Goal: Transaction & Acquisition: Purchase product/service

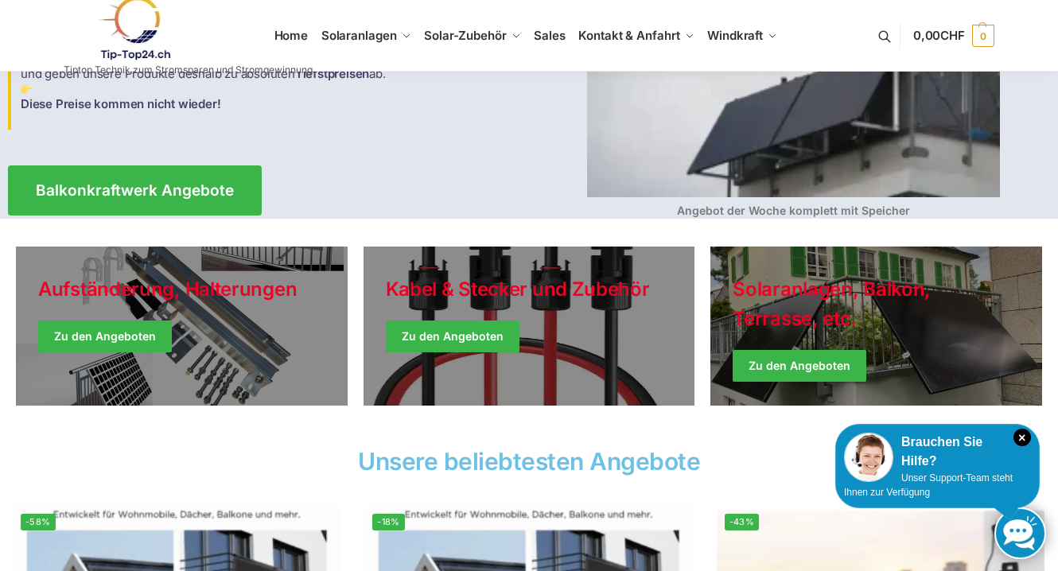
scroll to position [235, 0]
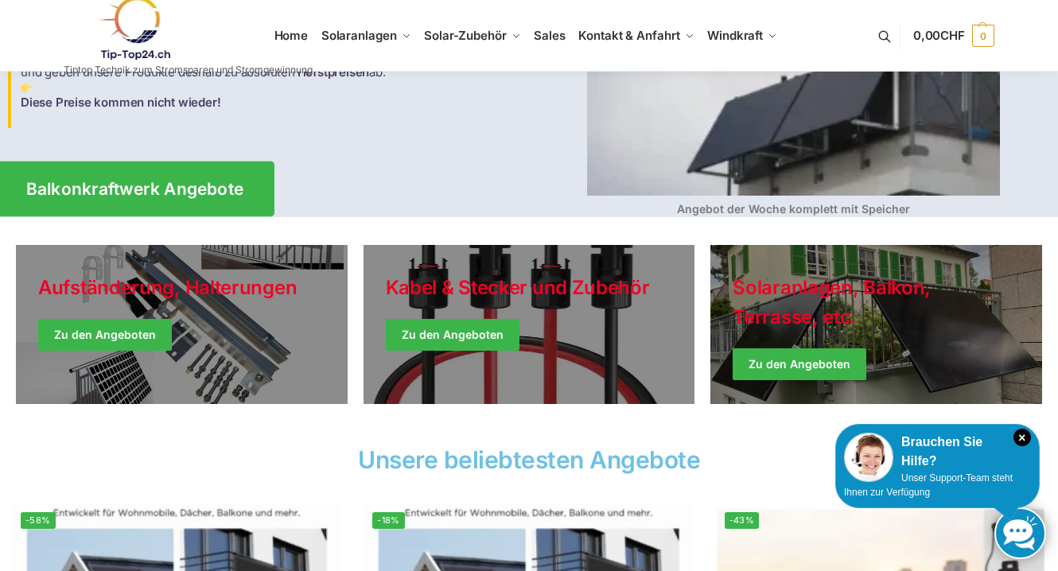
click at [180, 185] on span "Balkonkraftwerk Angebote" at bounding box center [135, 189] width 218 height 17
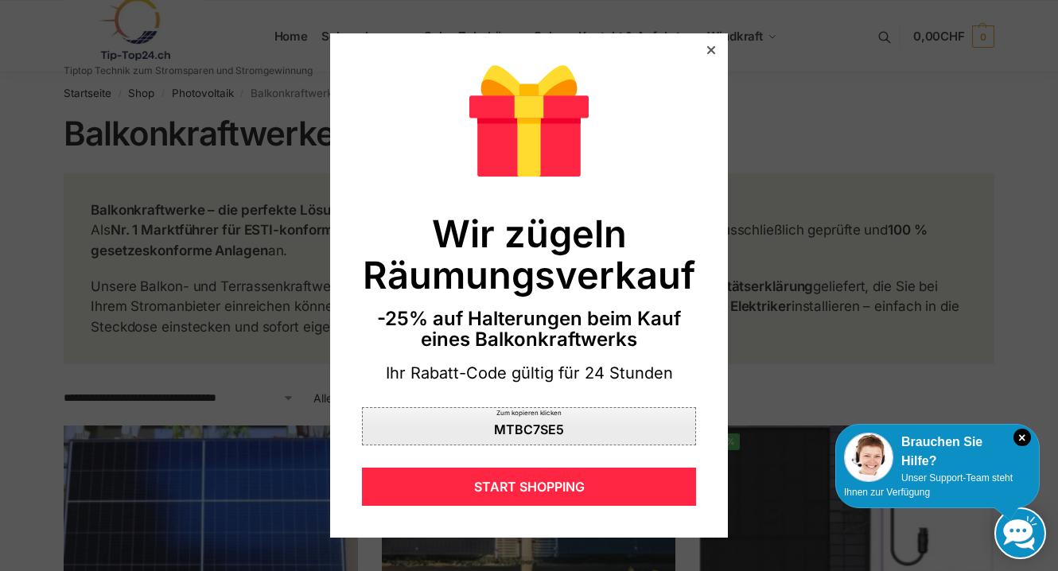
click at [528, 429] on div "MTBC7SE5" at bounding box center [529, 429] width 70 height 13
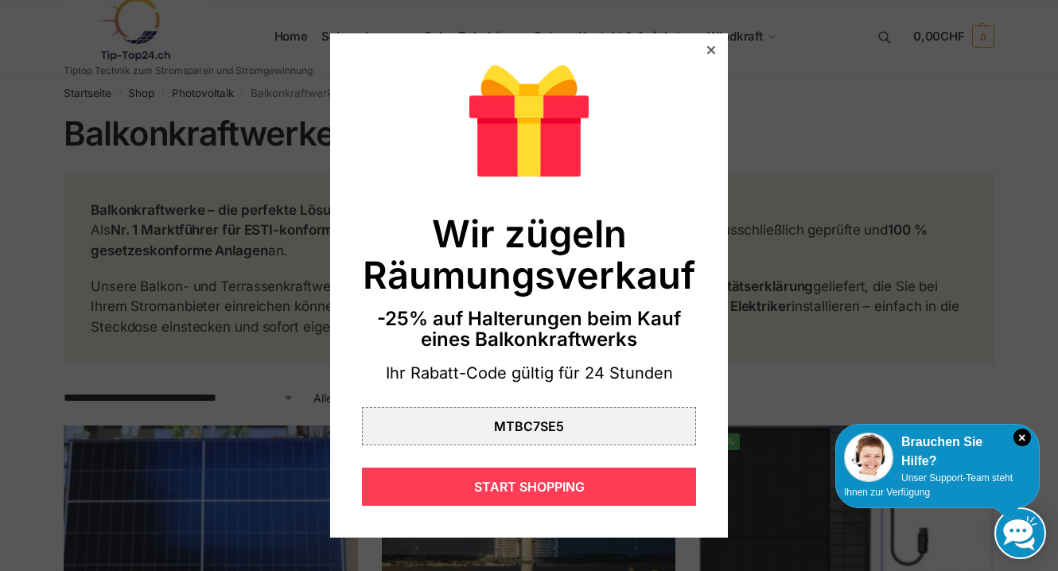
click at [523, 486] on div "START SHOPPING" at bounding box center [529, 487] width 334 height 38
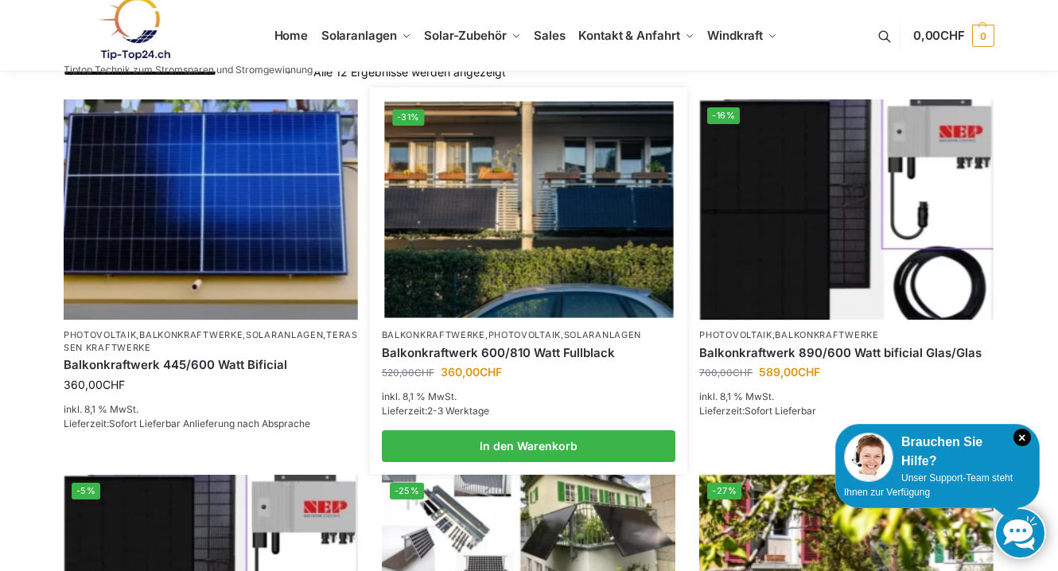
scroll to position [333, 0]
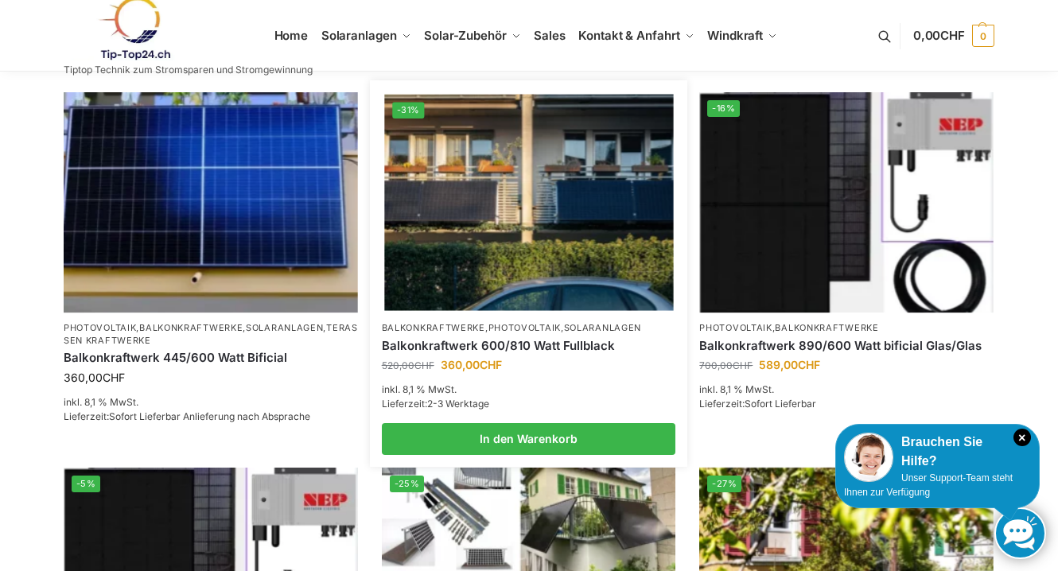
click at [529, 247] on img at bounding box center [528, 203] width 289 height 216
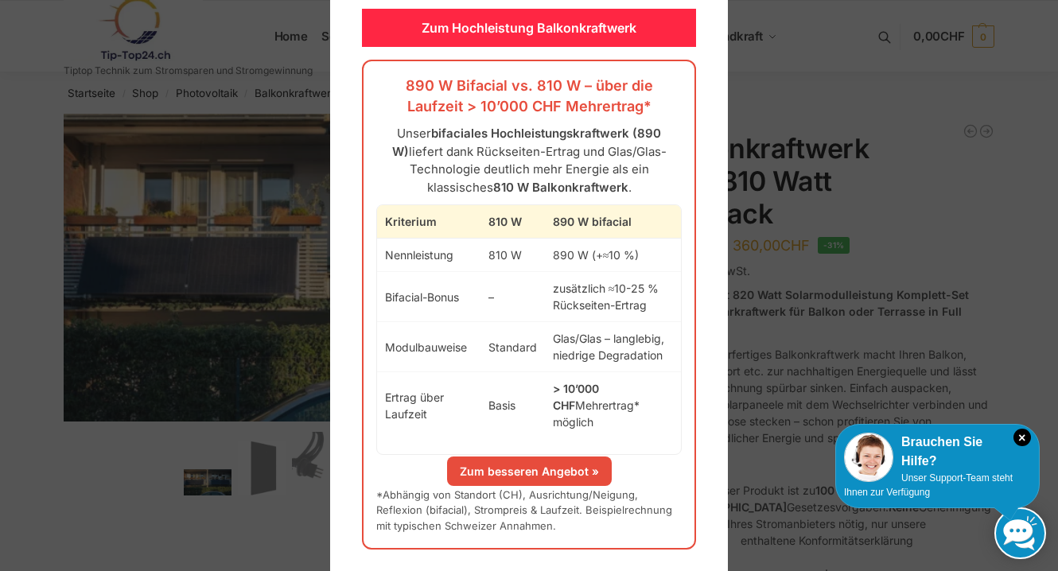
scroll to position [42, 0]
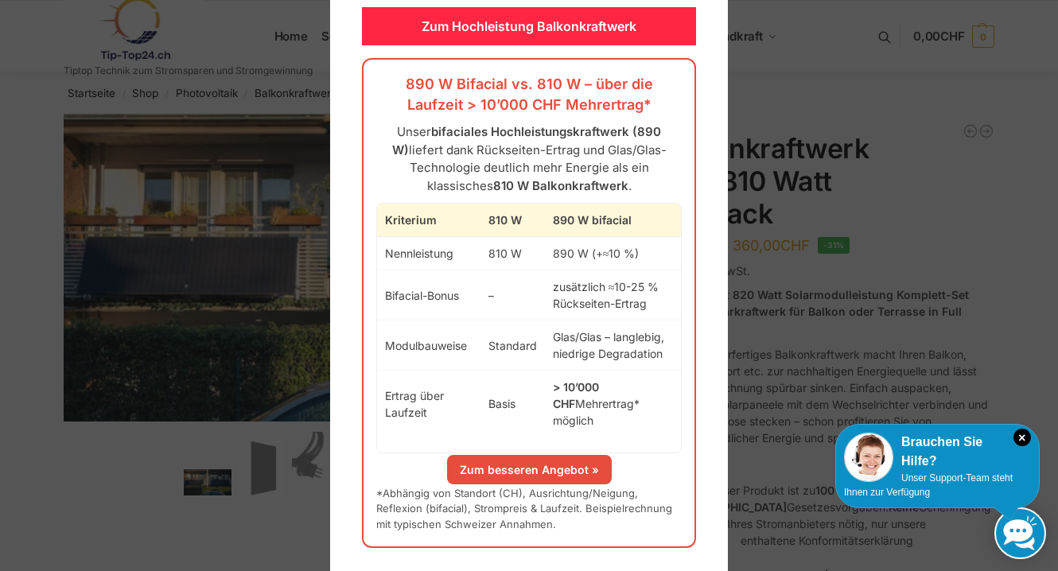
click at [513, 455] on link "Zum besseren Angebot »" at bounding box center [529, 469] width 165 height 29
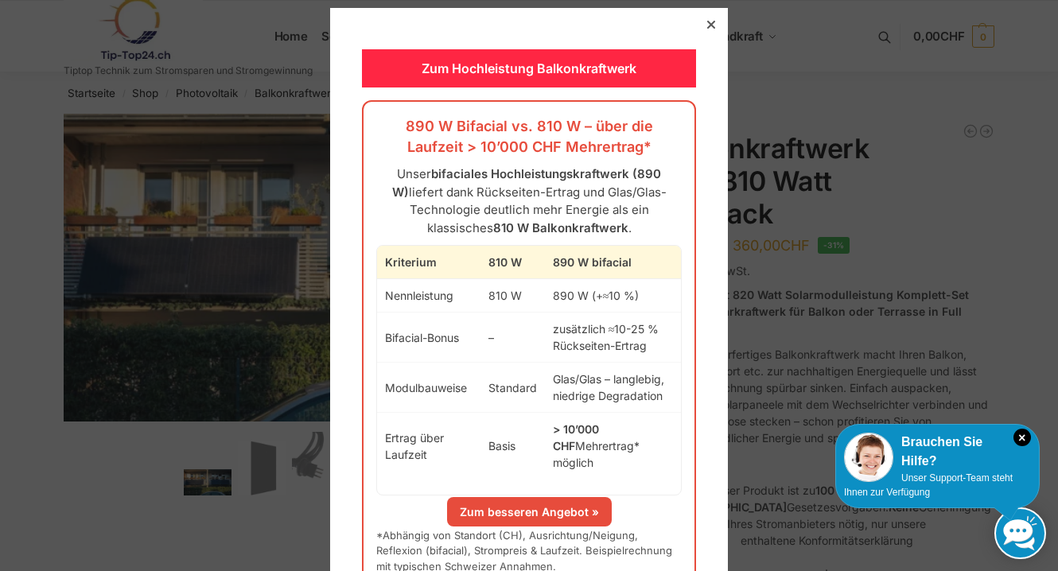
scroll to position [42, 0]
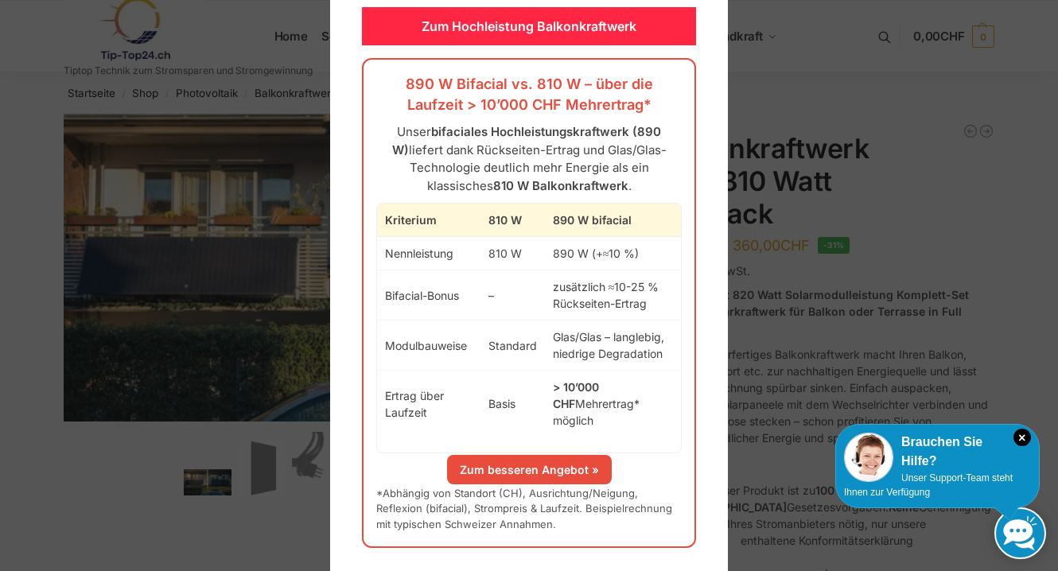
click at [524, 455] on link "Zum besseren Angebot »" at bounding box center [529, 469] width 165 height 29
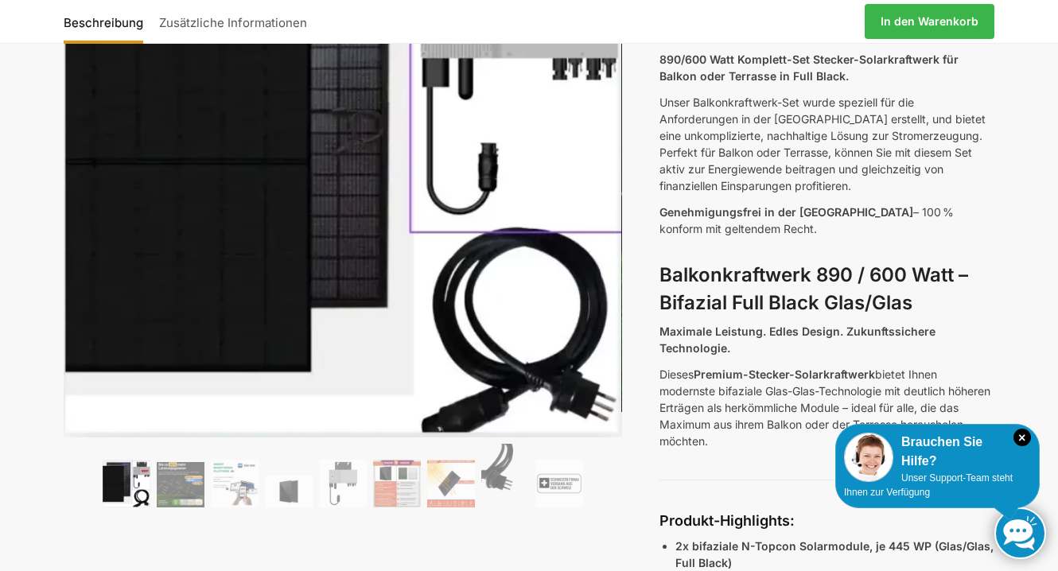
scroll to position [252, 0]
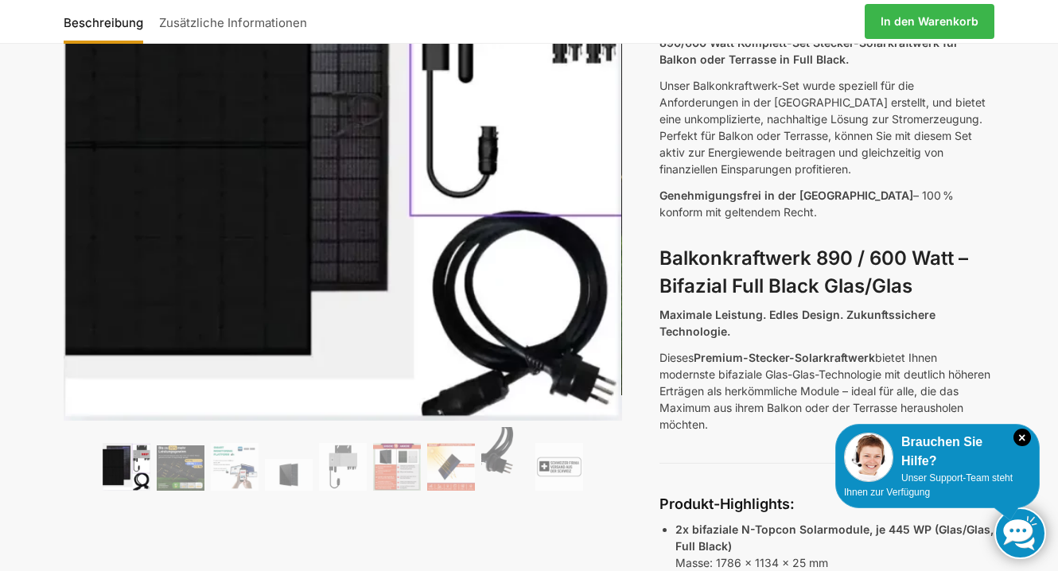
click at [751, 383] on p "Dieses Premium-Stecker-Solarkraftwerk bietet Ihnen modernste bifaziale Glas-Gla…" at bounding box center [827, 391] width 335 height 84
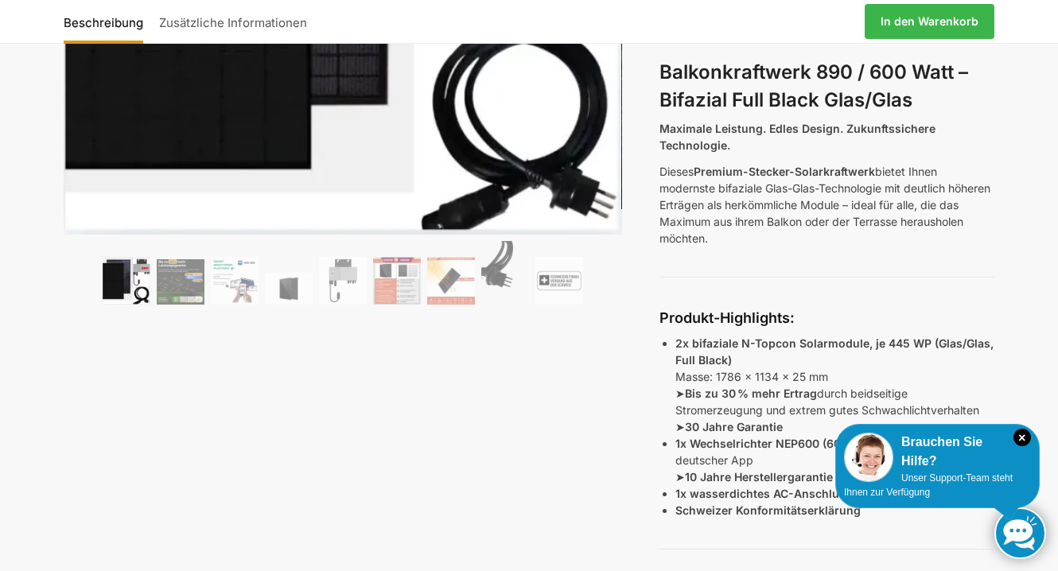
scroll to position [450, 0]
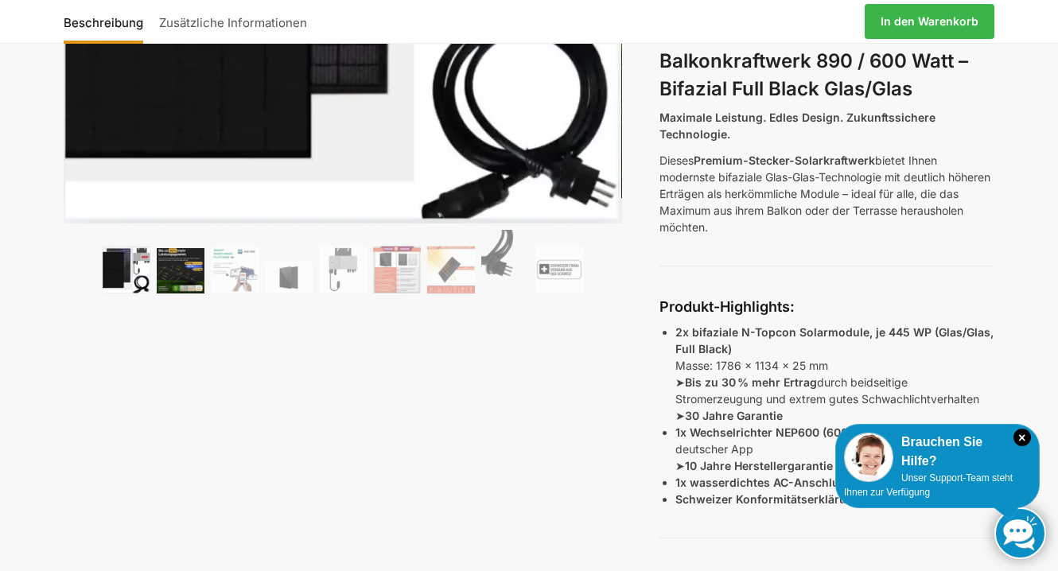
click at [181, 273] on img at bounding box center [181, 270] width 48 height 45
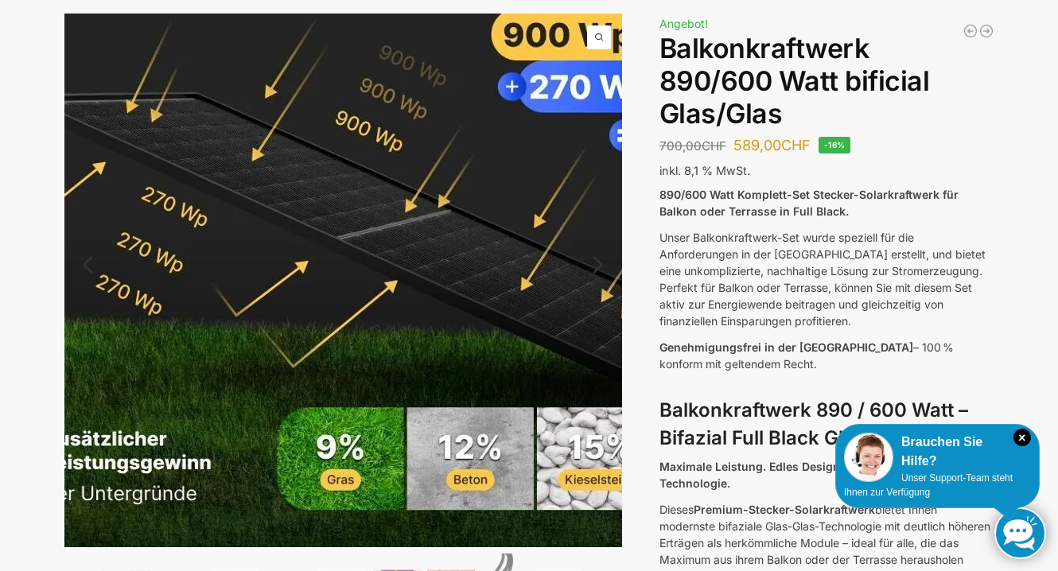
scroll to position [103, 0]
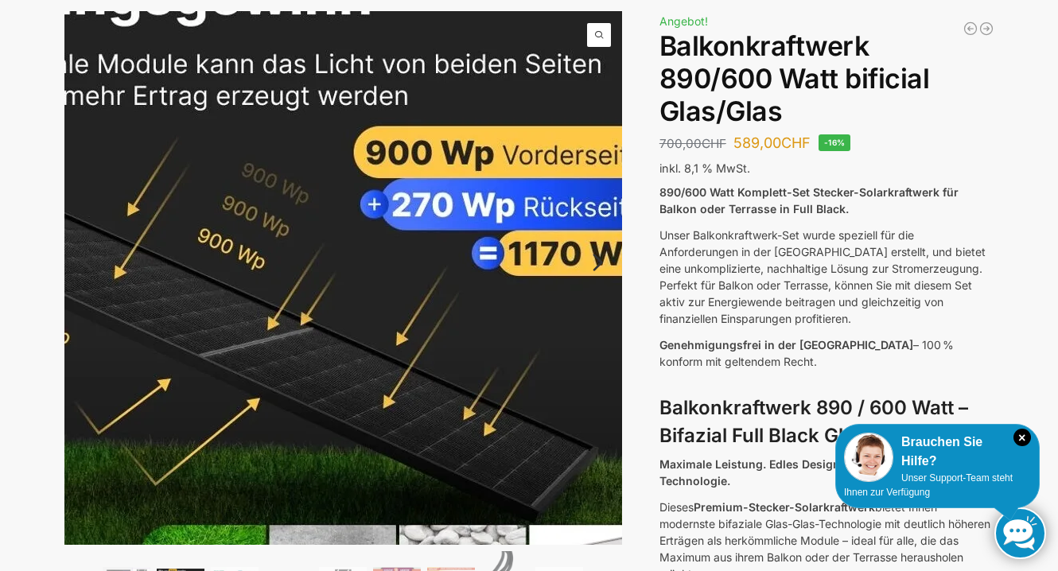
click at [490, 276] on img at bounding box center [280, 279] width 815 height 778
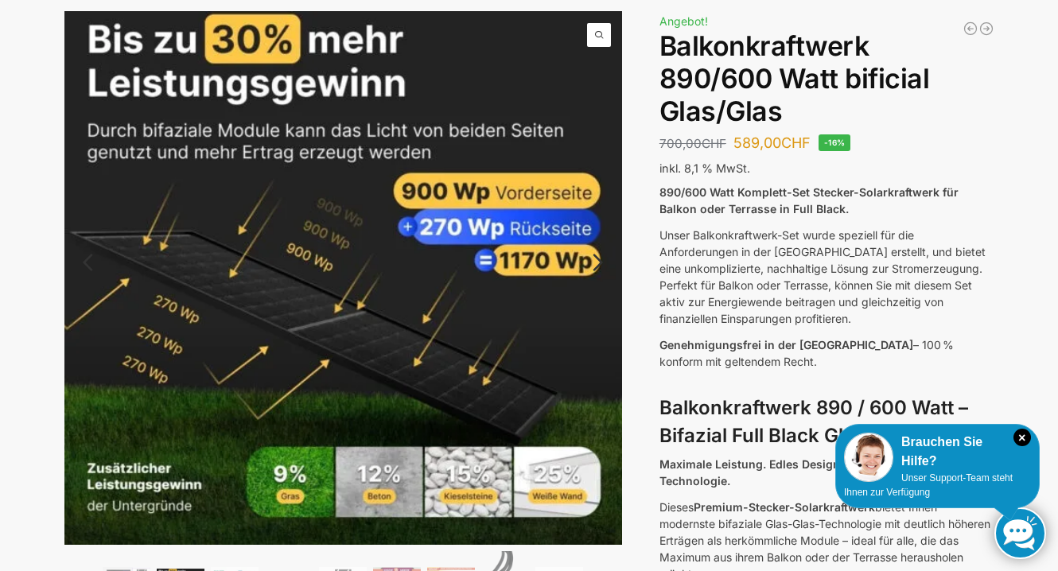
click at [598, 263] on link "Next" at bounding box center [595, 271] width 53 height 16
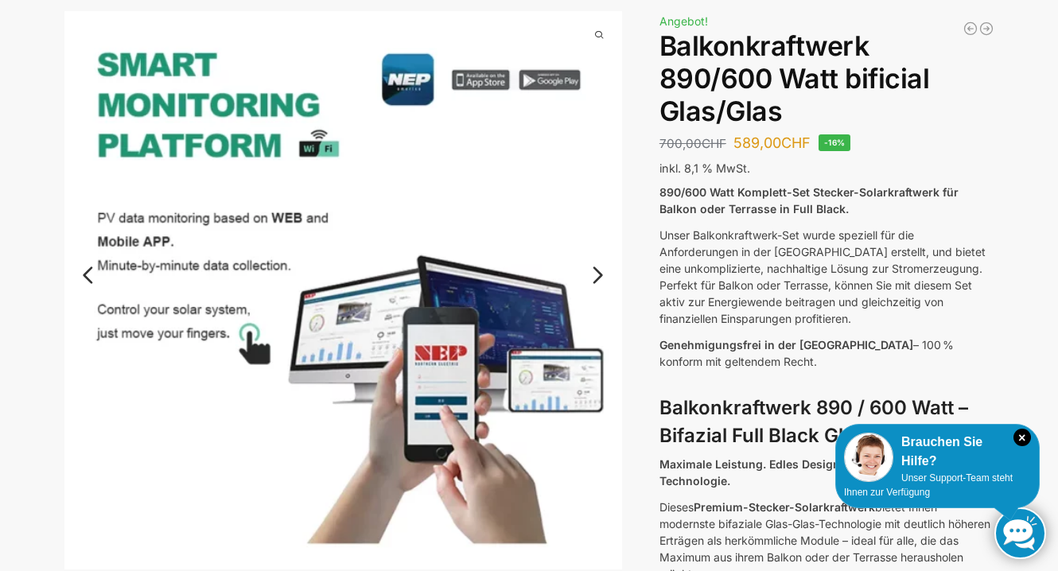
click at [601, 279] on link "Next" at bounding box center [595, 283] width 53 height 16
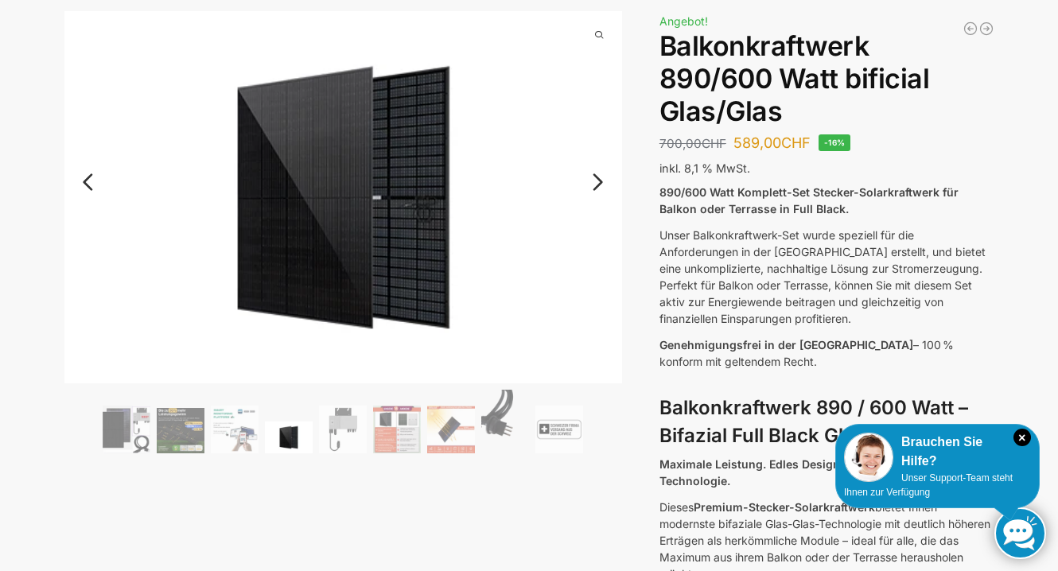
click at [601, 187] on link "Next" at bounding box center [595, 190] width 53 height 16
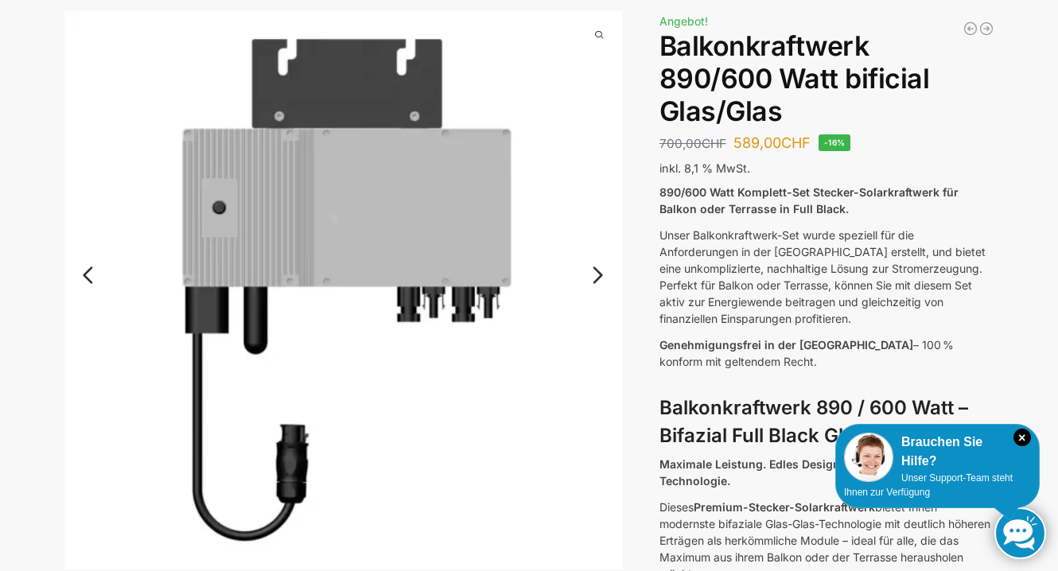
click at [600, 279] on link "Next" at bounding box center [595, 283] width 53 height 16
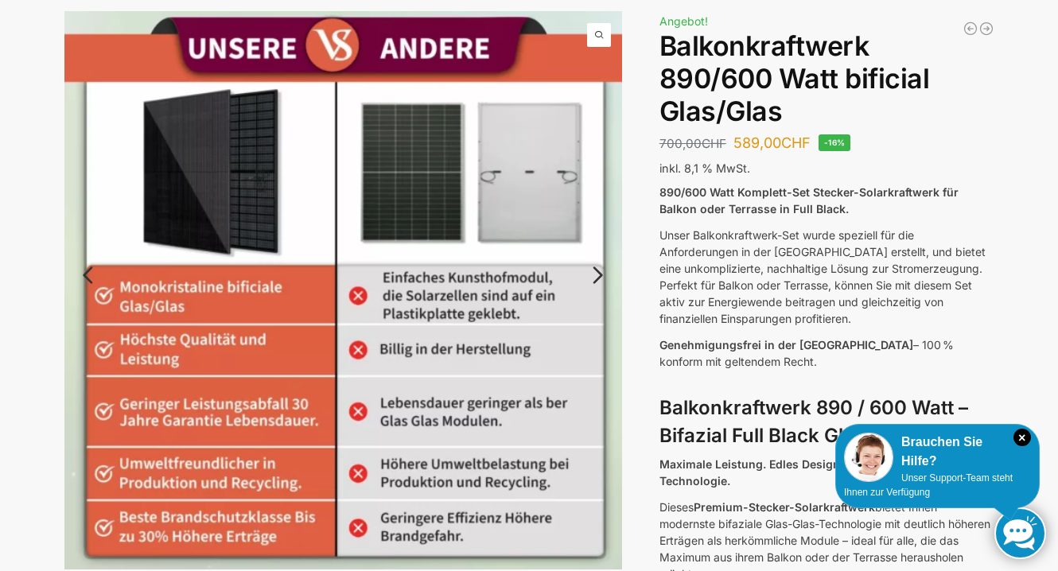
click at [598, 275] on link "Next" at bounding box center [595, 283] width 53 height 16
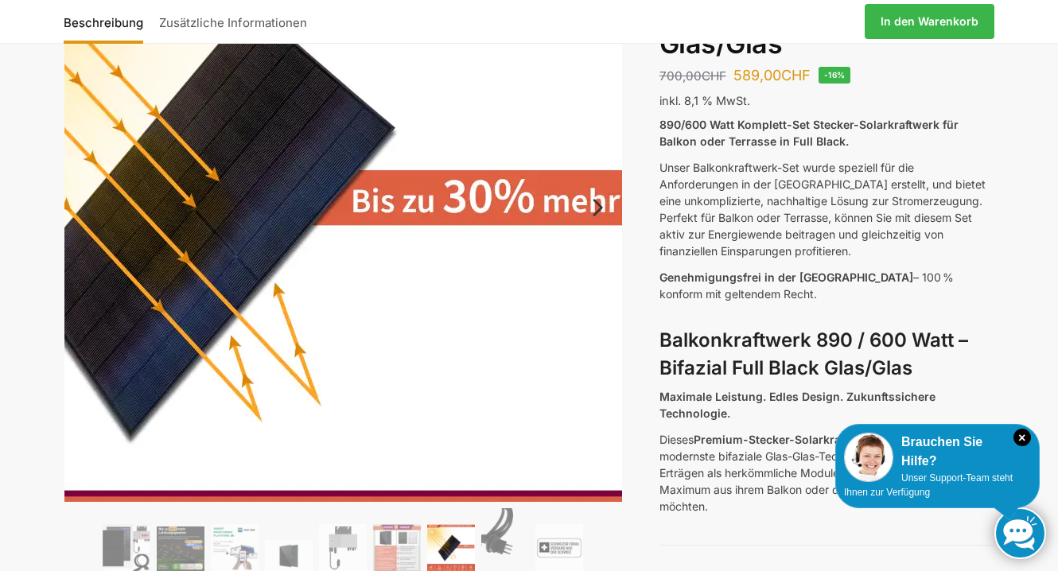
scroll to position [173, 0]
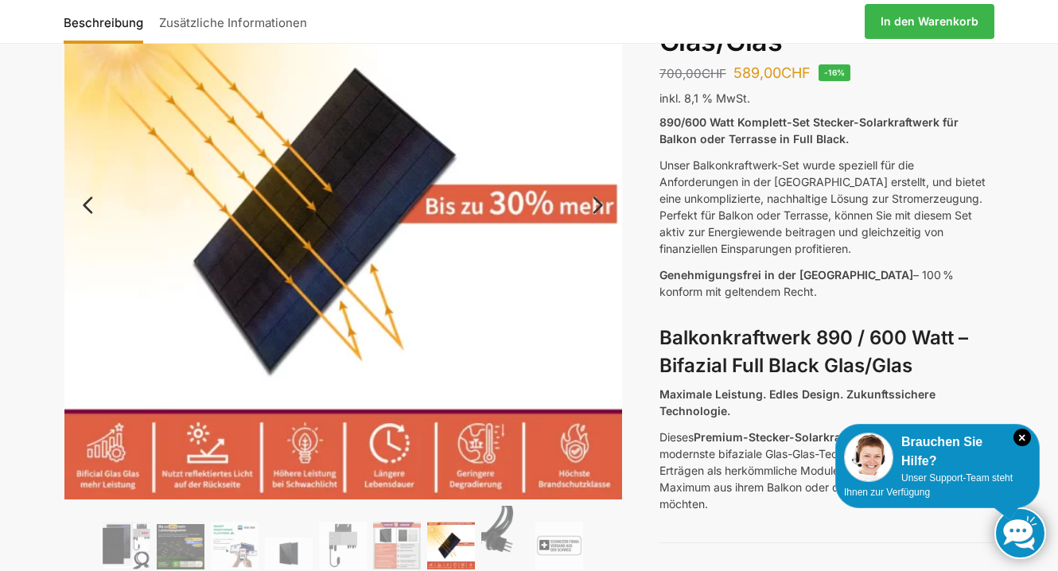
click at [594, 208] on link "Next" at bounding box center [595, 213] width 53 height 16
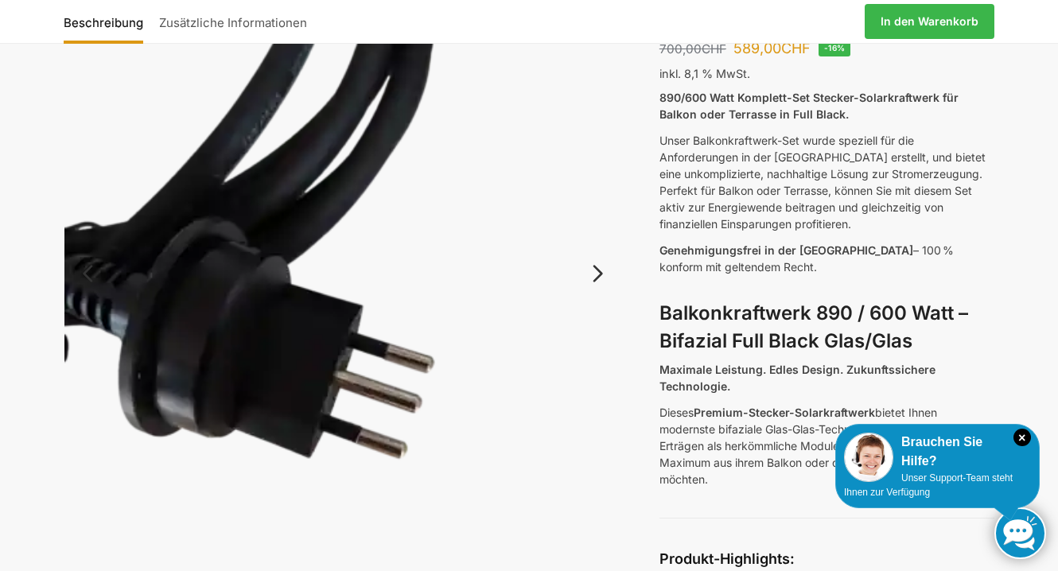
scroll to position [198, 0]
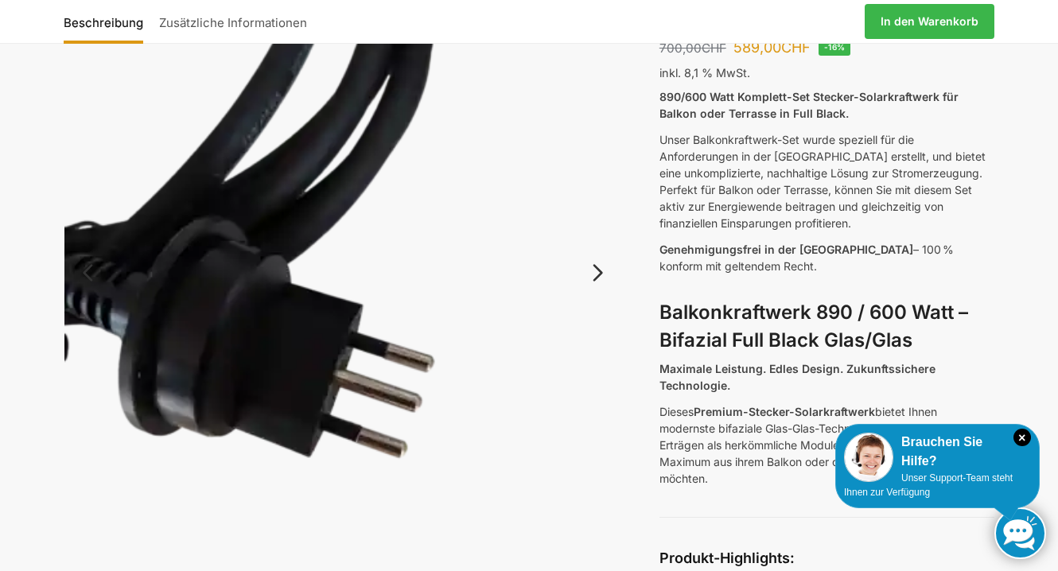
click at [594, 209] on img at bounding box center [343, 288] width 559 height 744
click at [597, 273] on link "Next" at bounding box center [595, 281] width 53 height 16
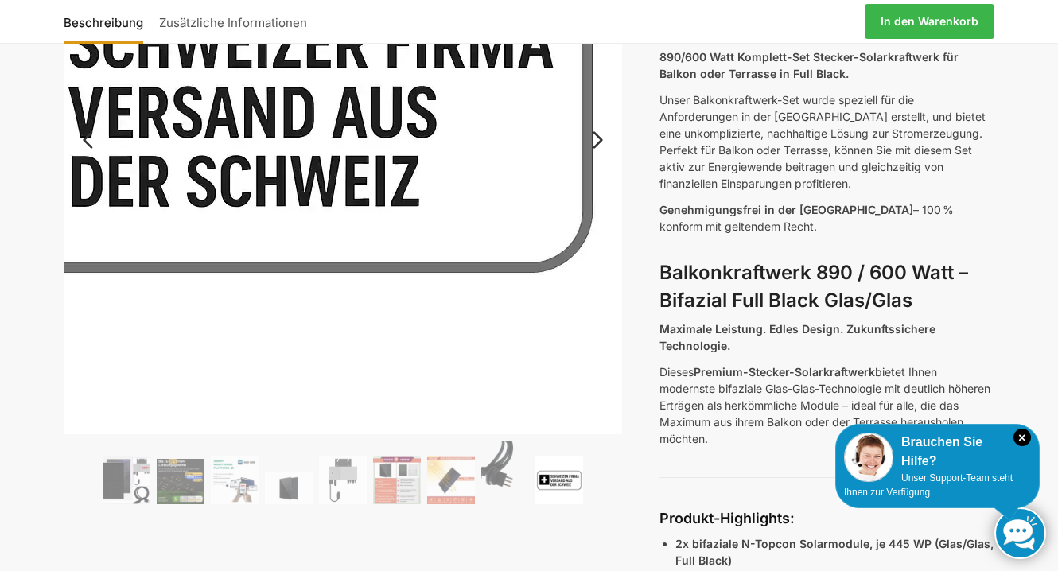
scroll to position [50, 0]
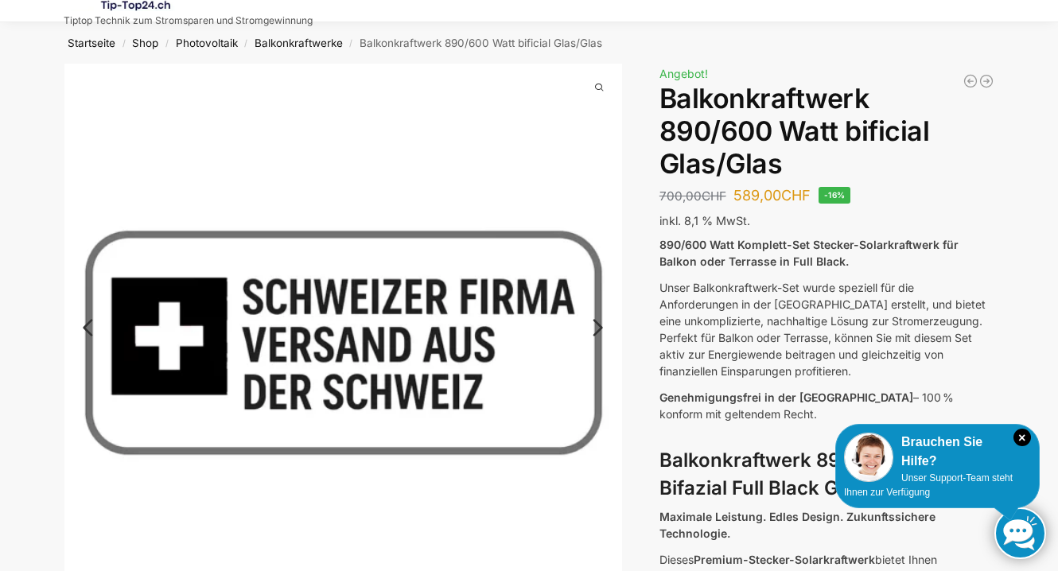
click at [601, 328] on link "Next" at bounding box center [595, 336] width 53 height 16
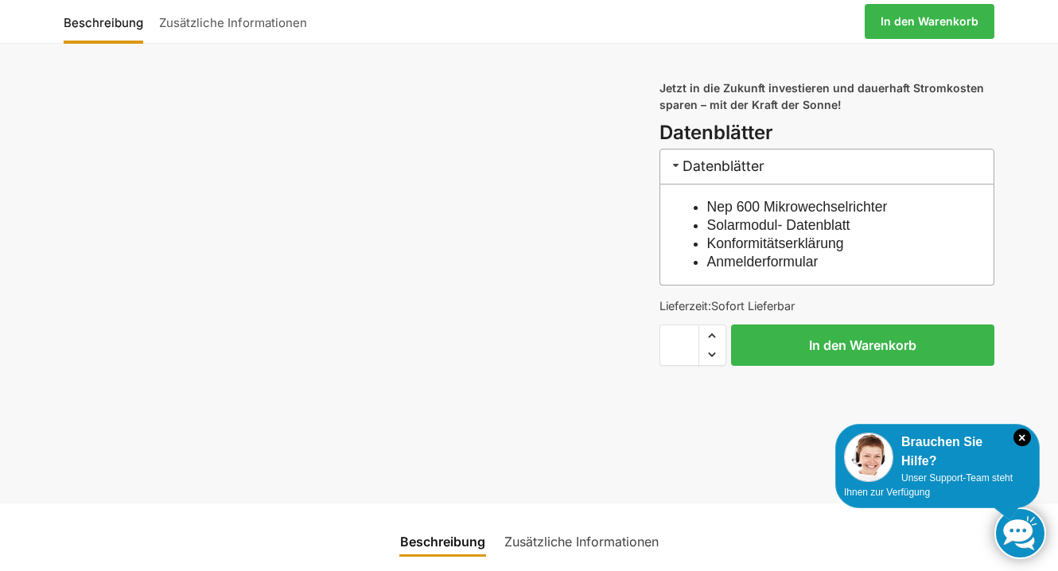
scroll to position [1580, 0]
click at [755, 269] on link "Anmelderformular" at bounding box center [762, 261] width 111 height 16
click at [807, 214] on link "Nep 600 Mikrowechselrichter" at bounding box center [797, 206] width 181 height 16
click at [746, 251] on link "Konformitätserklärung" at bounding box center [775, 243] width 137 height 16
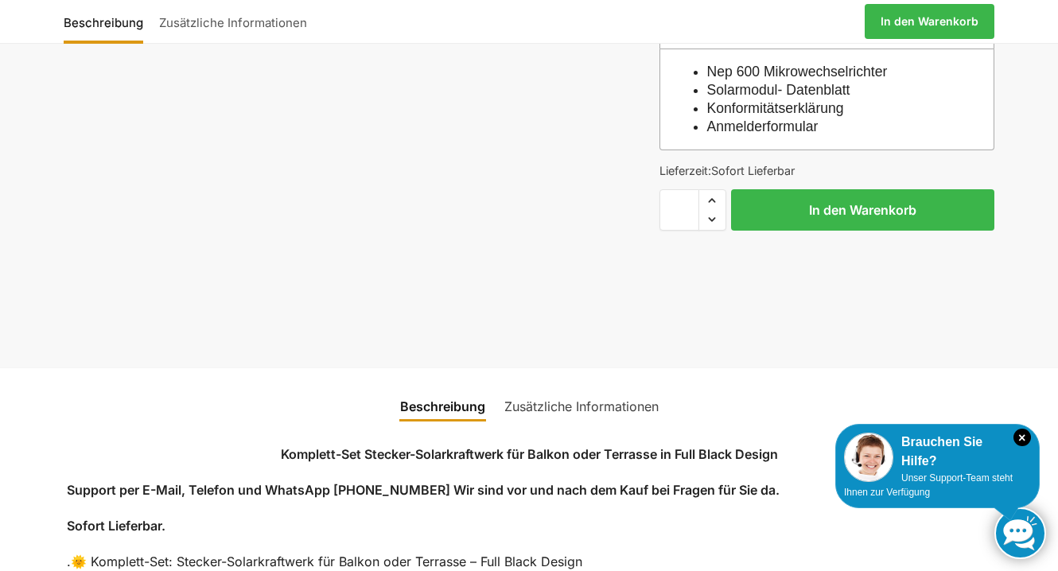
scroll to position [1716, 0]
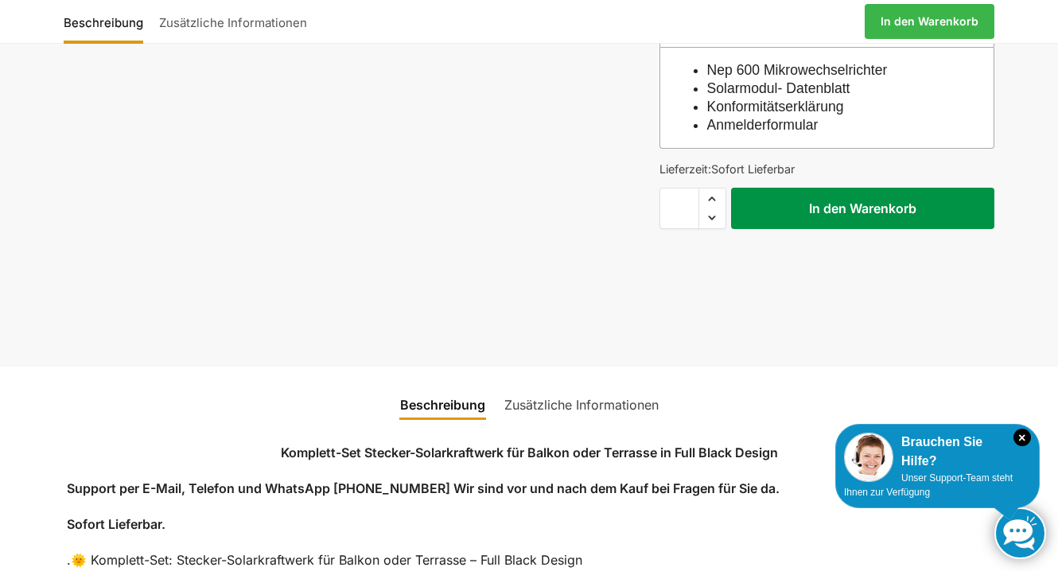
click at [830, 229] on button "In den Warenkorb" at bounding box center [862, 208] width 263 height 41
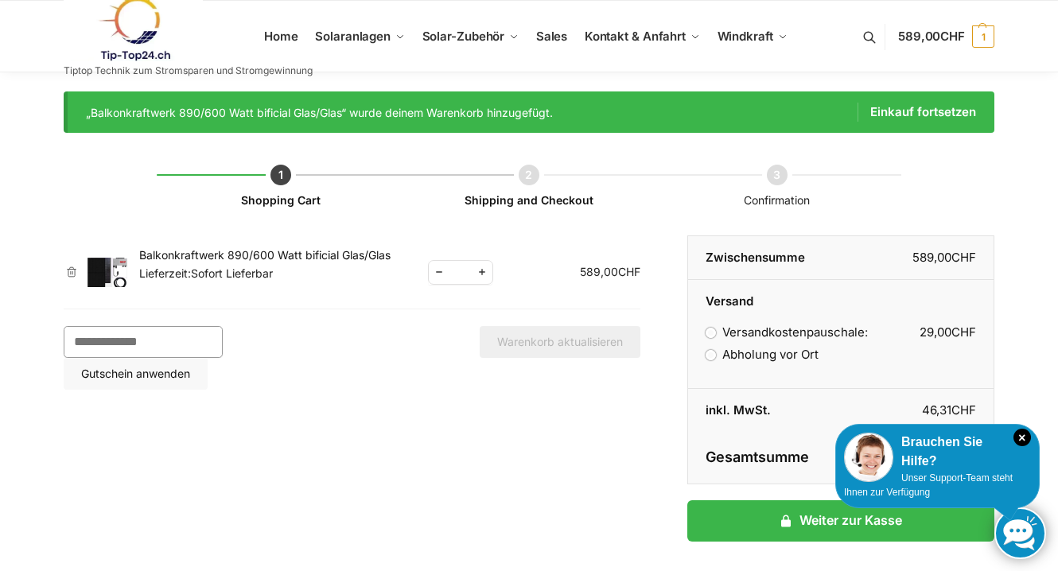
click at [191, 339] on input "Gutschein:" at bounding box center [143, 342] width 159 height 32
paste input "********"
type input "********"
click at [208, 358] on button "Gutschein anwenden" at bounding box center [136, 374] width 144 height 32
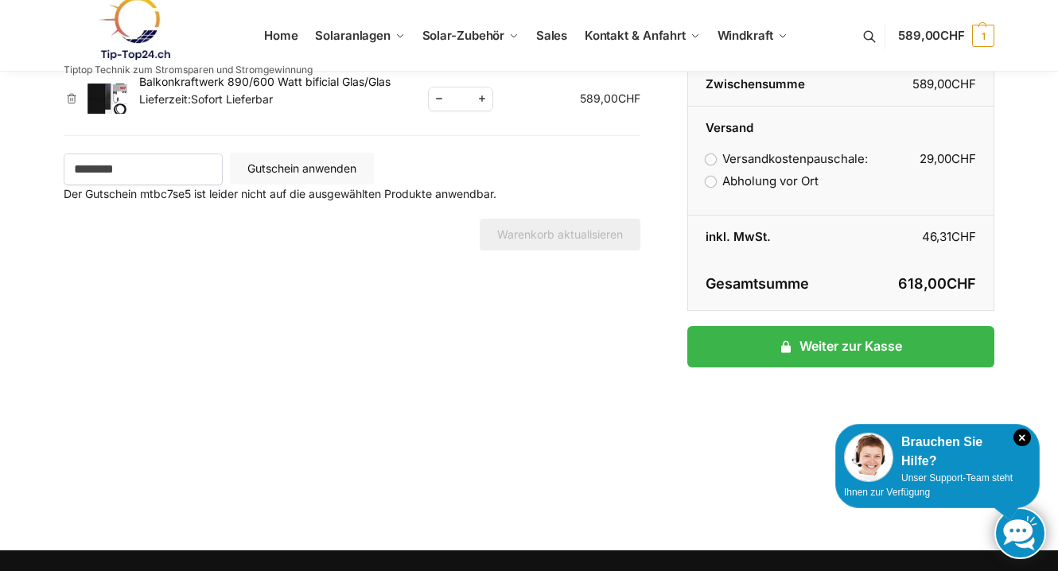
scroll to position [114, 0]
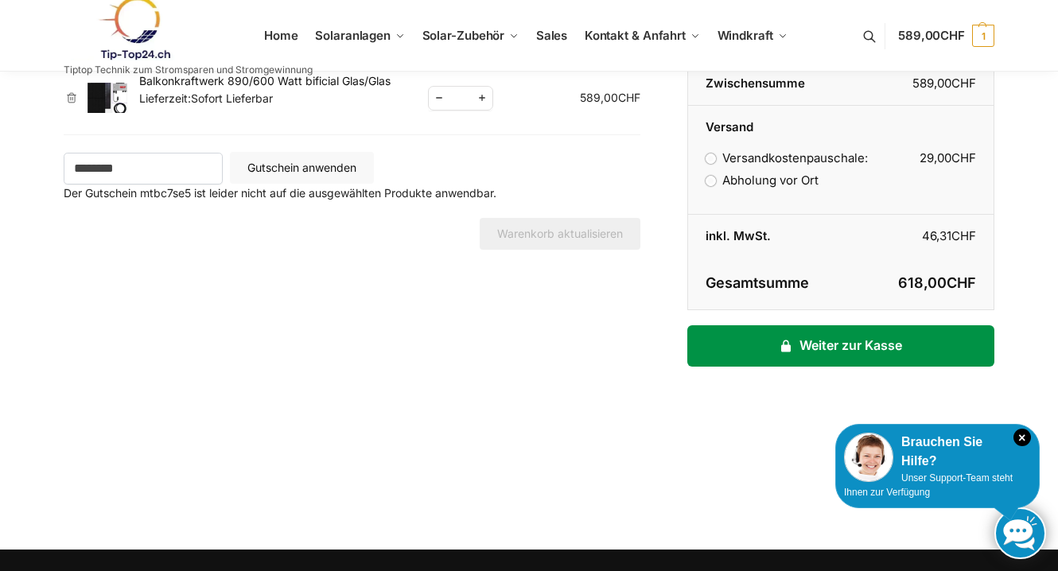
click at [828, 348] on link "Weiter zur Kasse" at bounding box center [841, 345] width 307 height 41
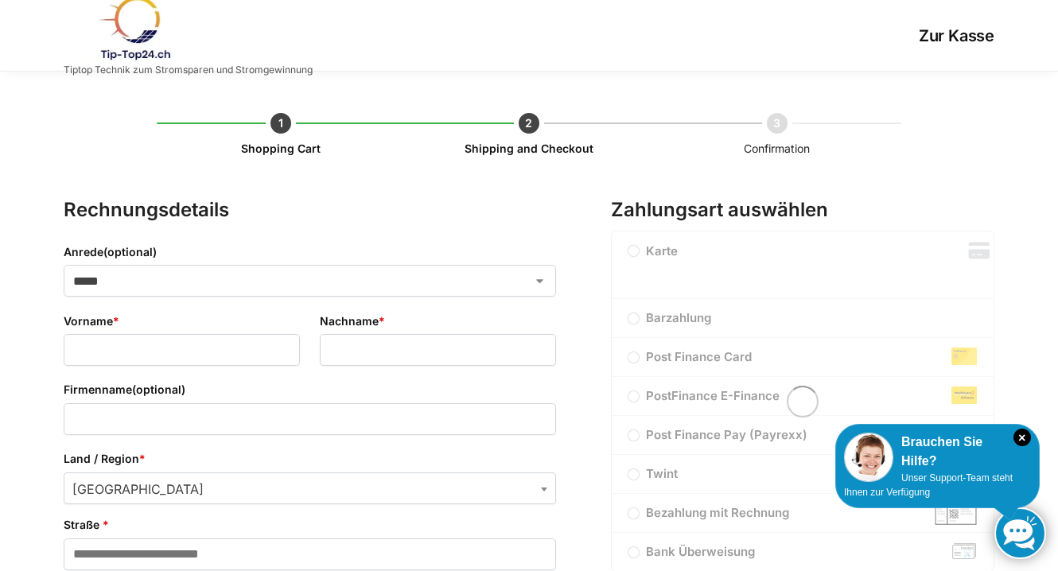
select select "**"
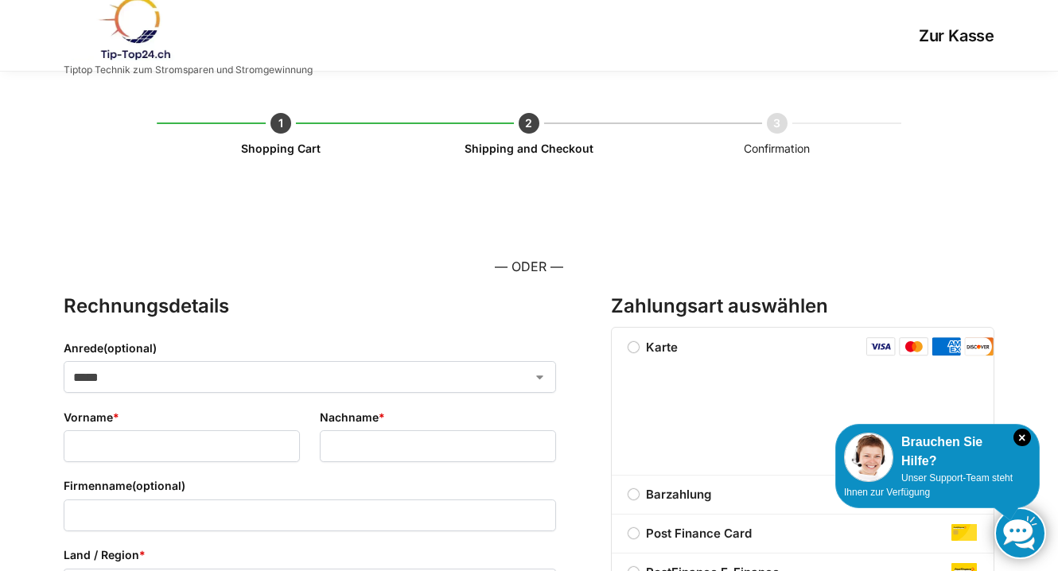
click at [353, 378] on select "***** **** **** ******" at bounding box center [310, 377] width 493 height 32
select select "*"
click at [64, 361] on select "***** **** **** ******" at bounding box center [310, 377] width 493 height 32
click at [206, 447] on input "Vorname *" at bounding box center [182, 447] width 236 height 32
type input "*******"
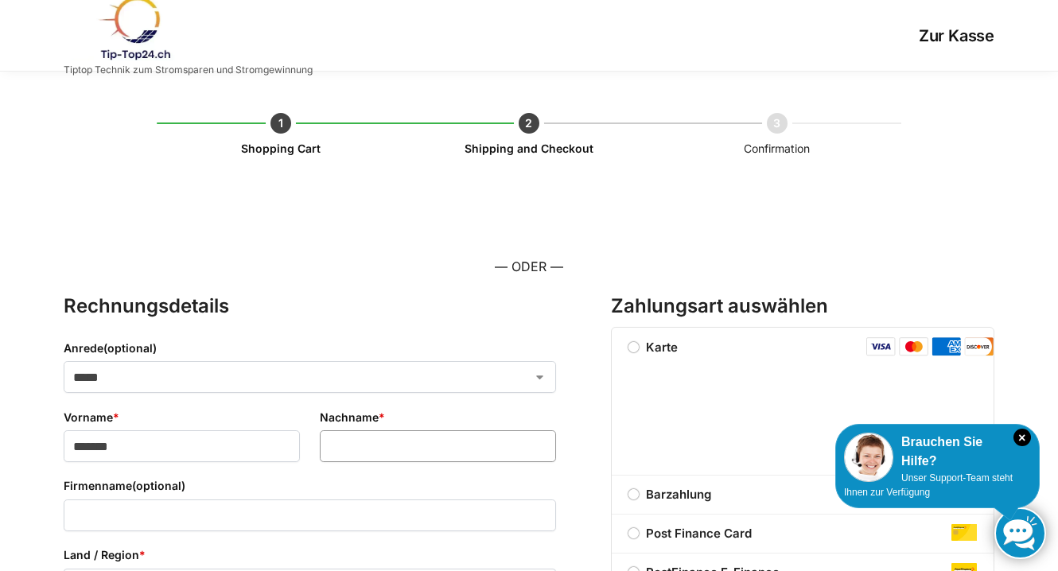
type input "*******"
type input "**********"
type input "*"
type input "****"
type input "**********"
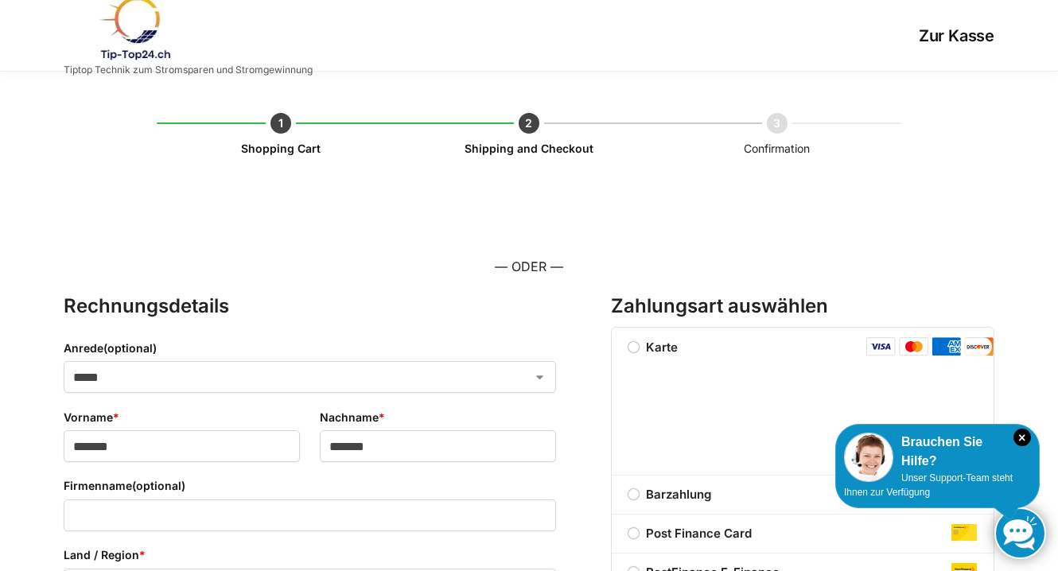
type input "**********"
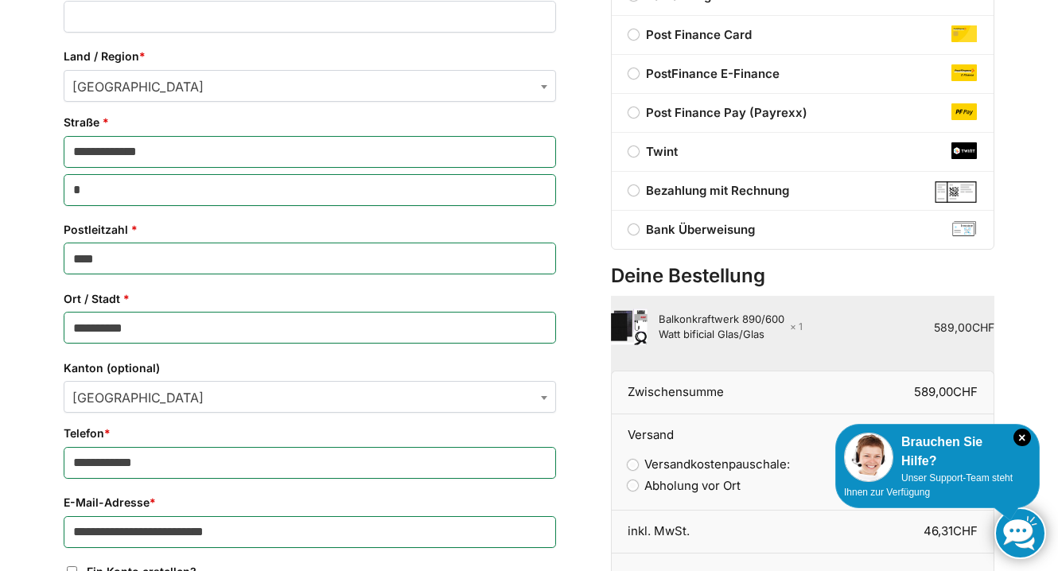
scroll to position [501, 0]
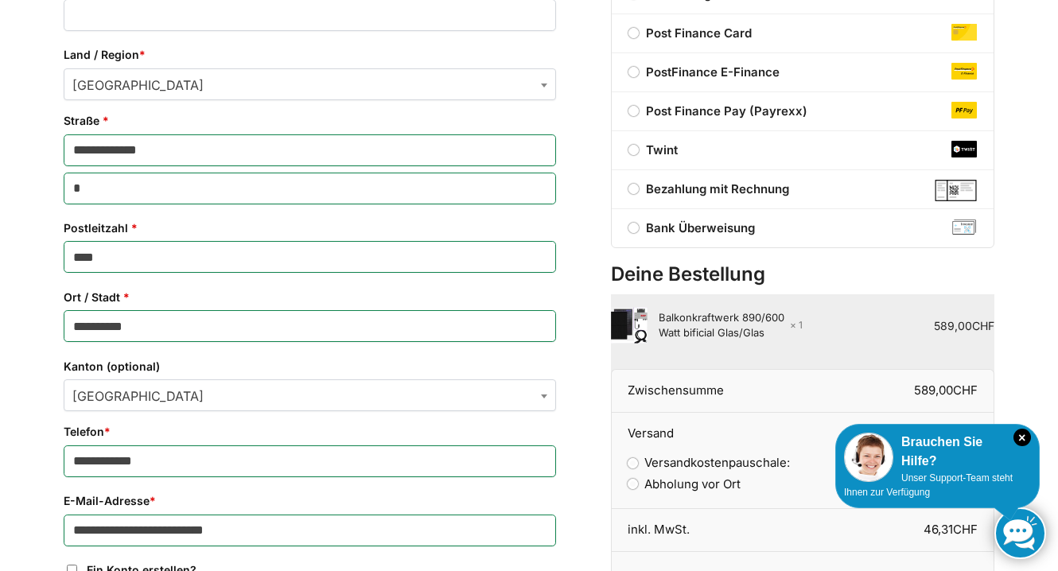
click at [205, 392] on span "Bern" at bounding box center [309, 396] width 491 height 32
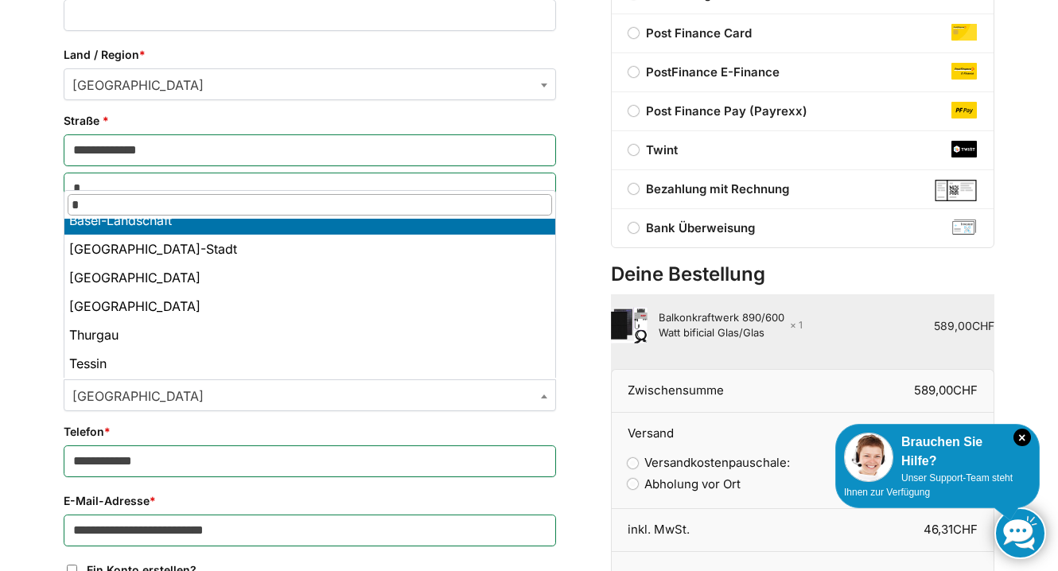
scroll to position [0, 0]
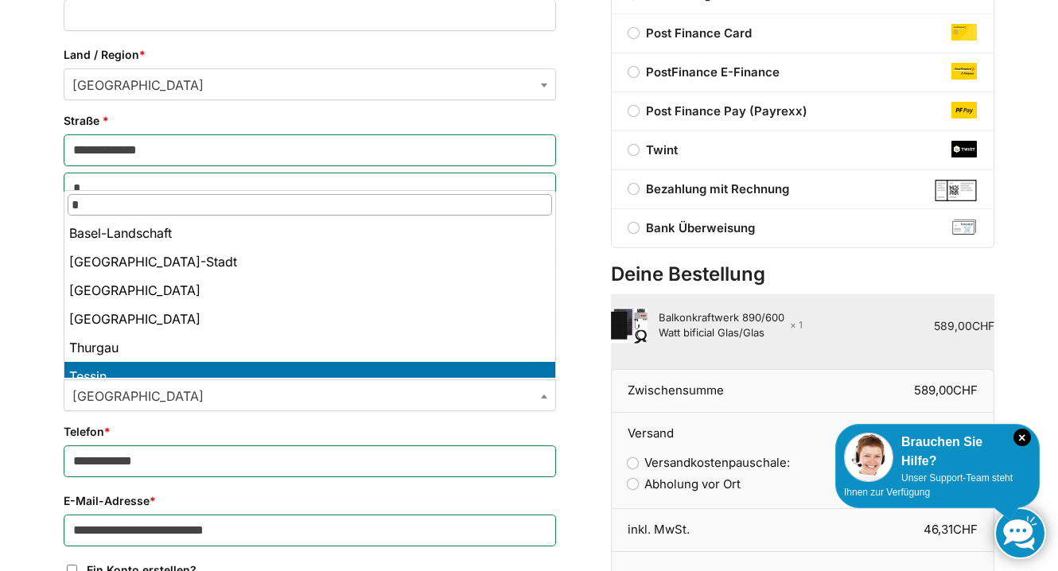
type input "*"
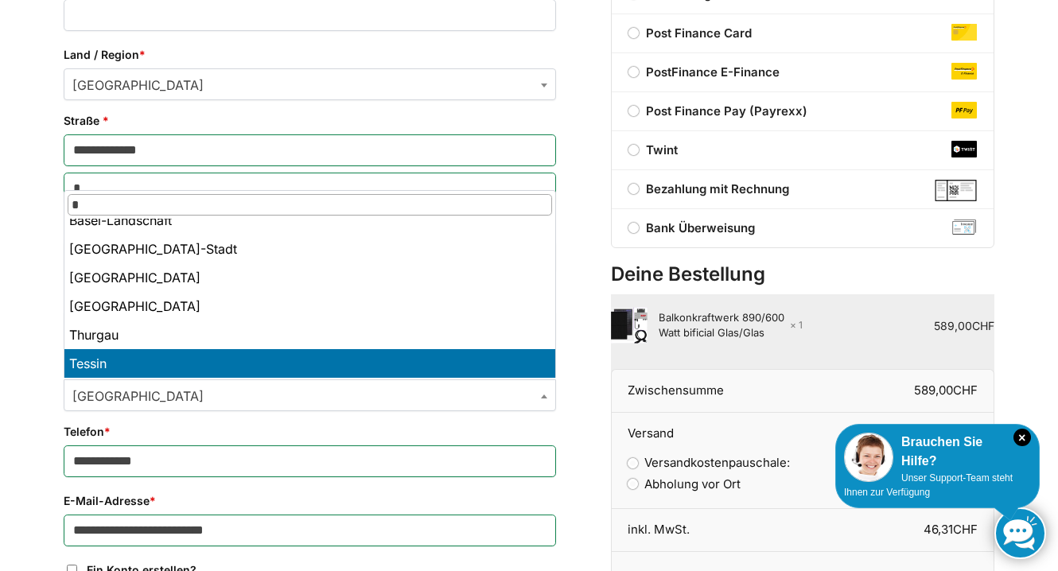
select select "**"
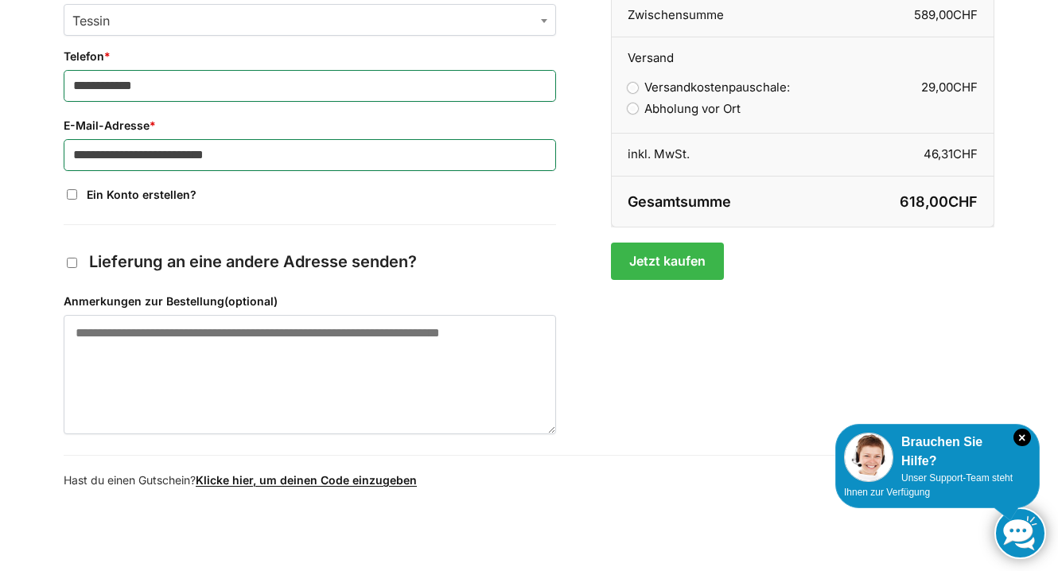
scroll to position [842, 0]
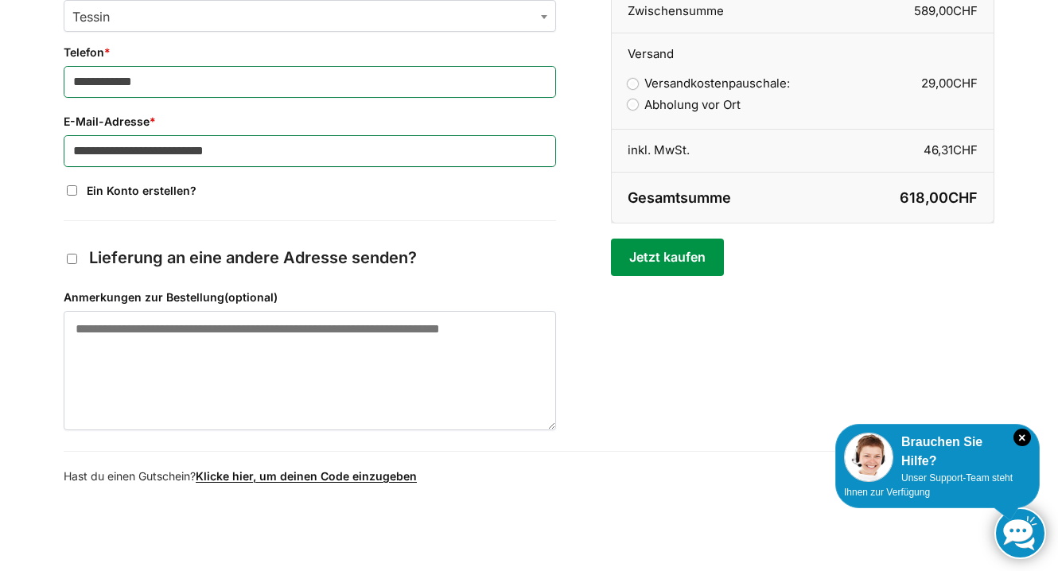
click at [672, 254] on button "Jetzt kaufen" at bounding box center [667, 257] width 112 height 37
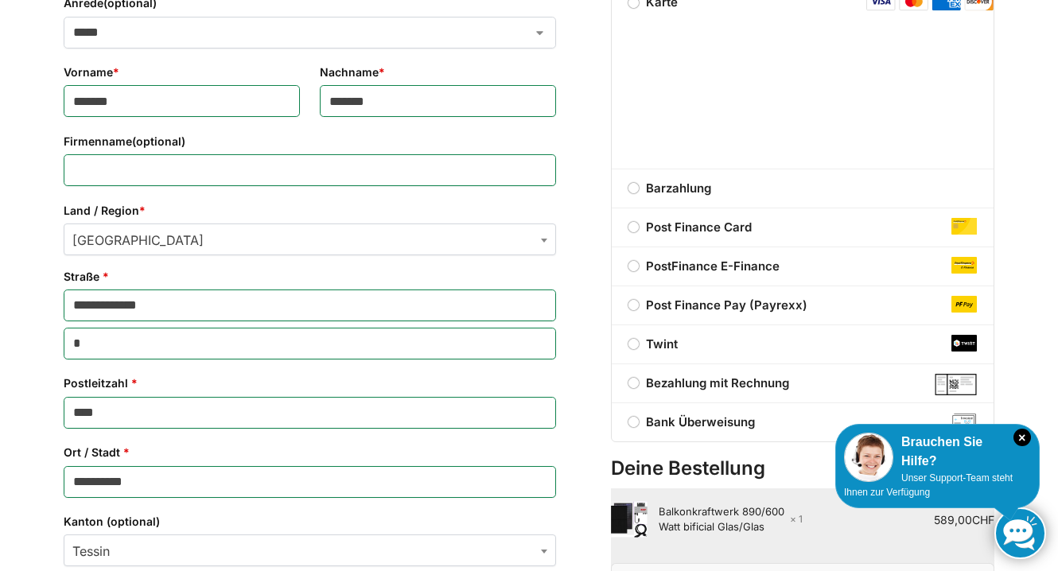
scroll to position [408, 0]
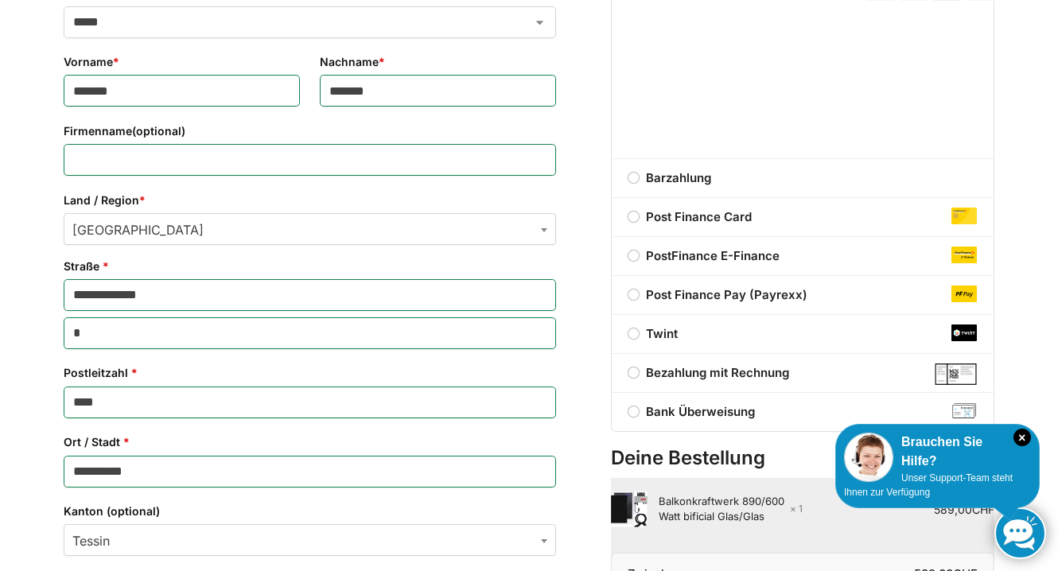
click at [471, 305] on input "**********" at bounding box center [310, 295] width 493 height 32
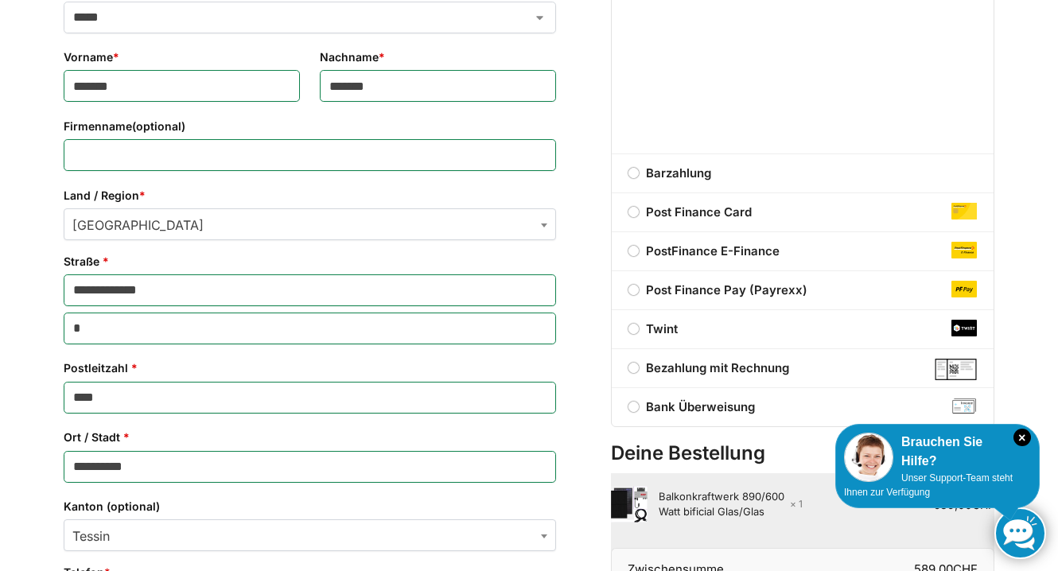
scroll to position [415, 0]
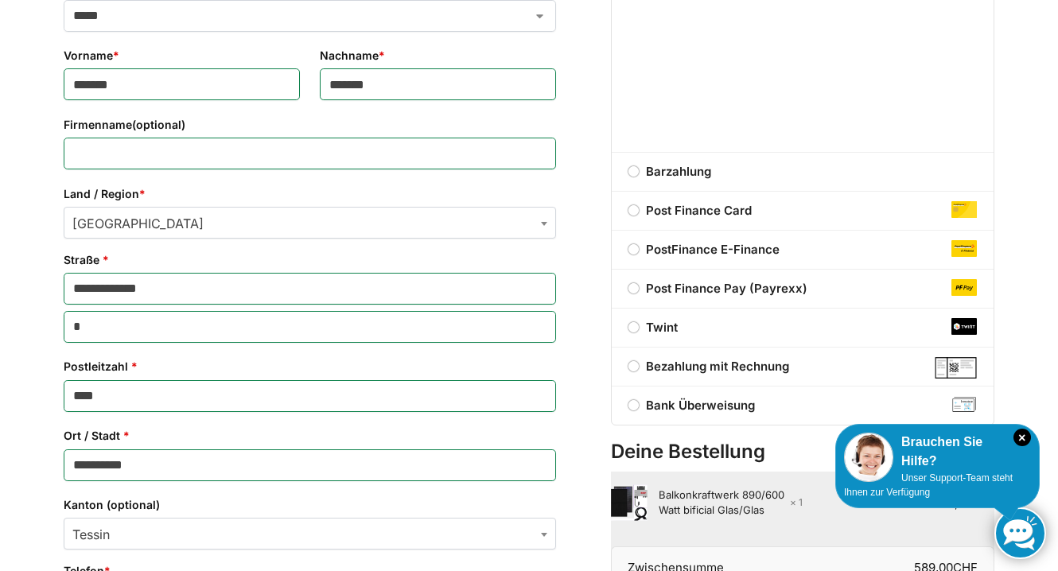
click at [635, 328] on label "Twint" at bounding box center [803, 327] width 382 height 19
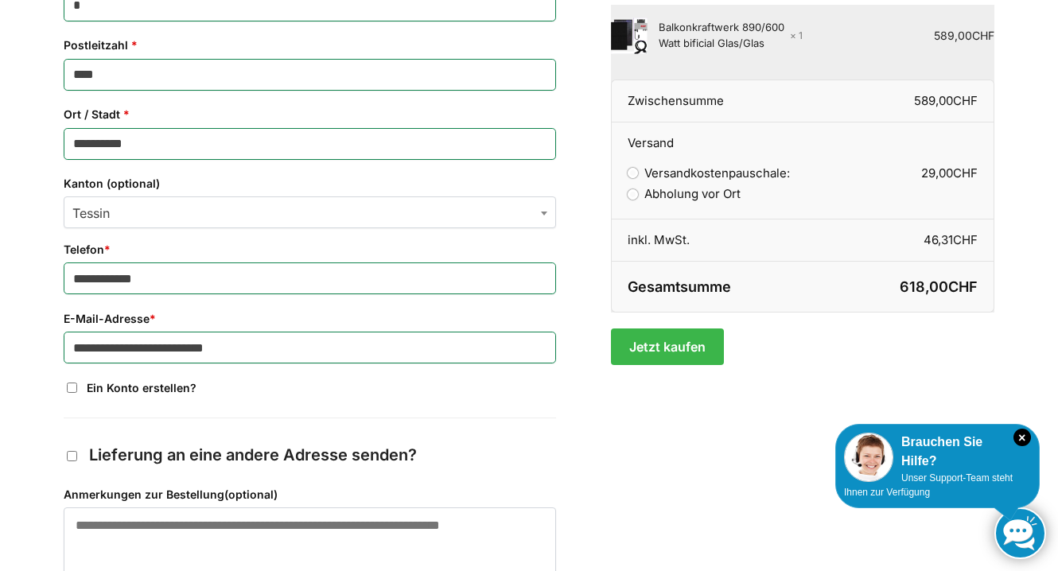
scroll to position [735, 0]
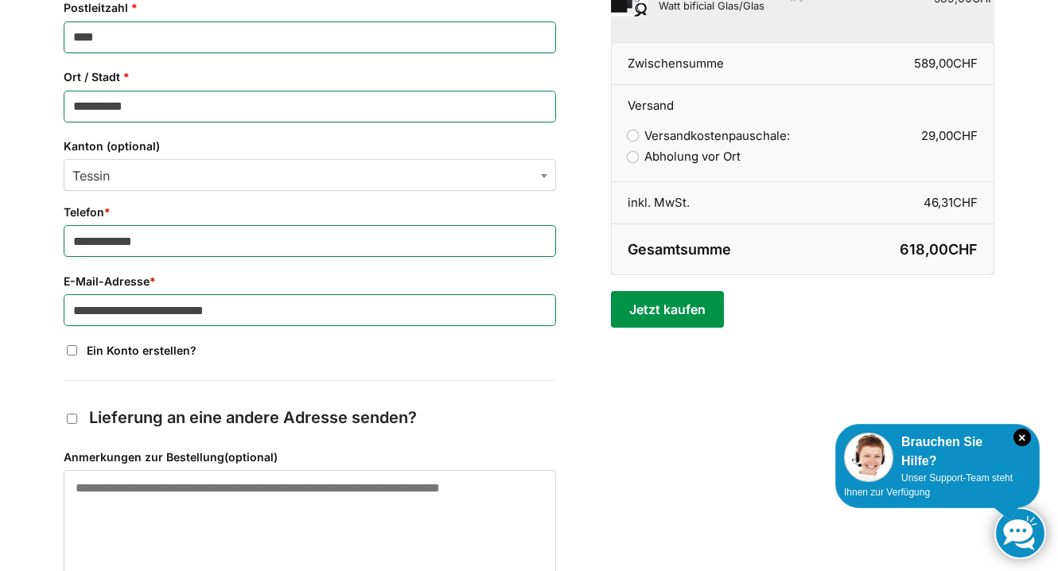
click at [673, 318] on button "Jetzt kaufen" at bounding box center [667, 309] width 112 height 37
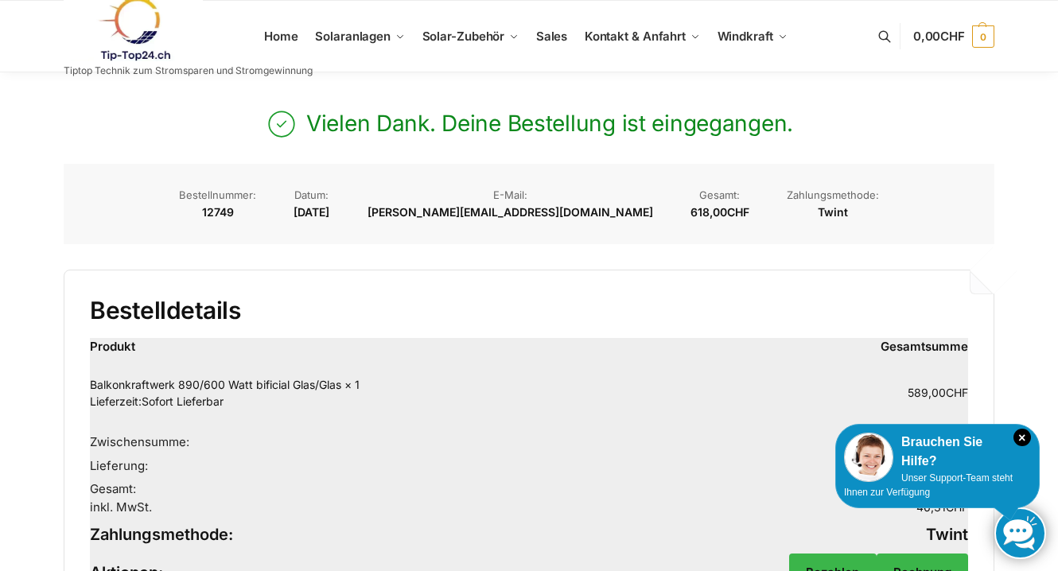
click at [131, 384] on link "Balkonkraftwerk 890/600 Watt bificial Glas/Glas" at bounding box center [215, 385] width 251 height 14
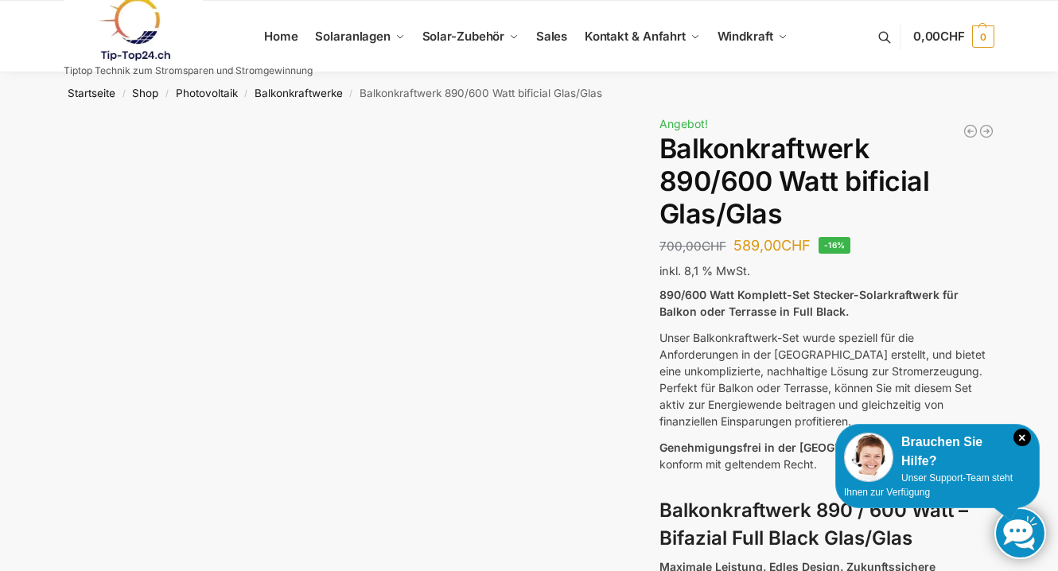
click at [131, 384] on img at bounding box center [343, 393] width 559 height 559
